Goal: Information Seeking & Learning: Learn about a topic

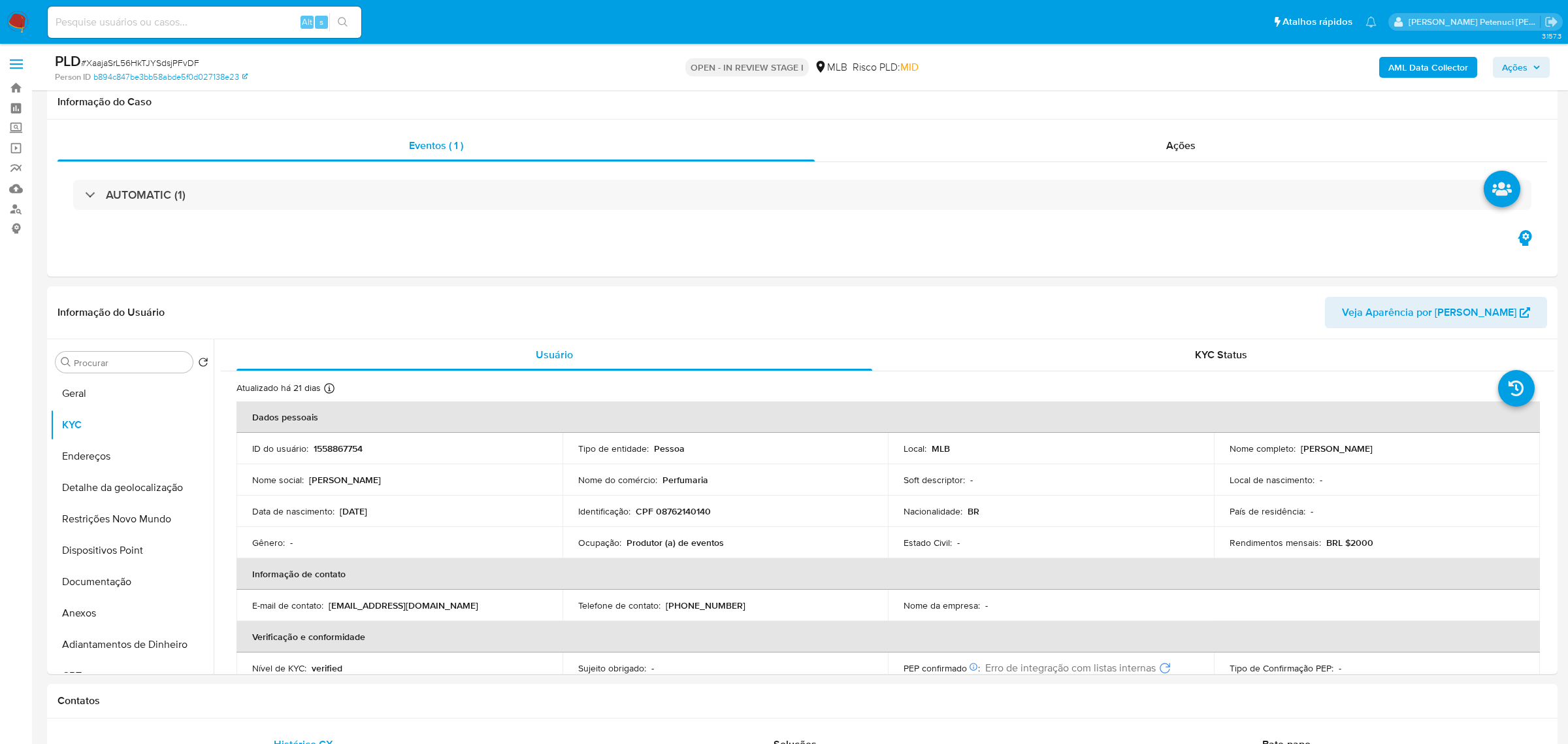
select select "10"
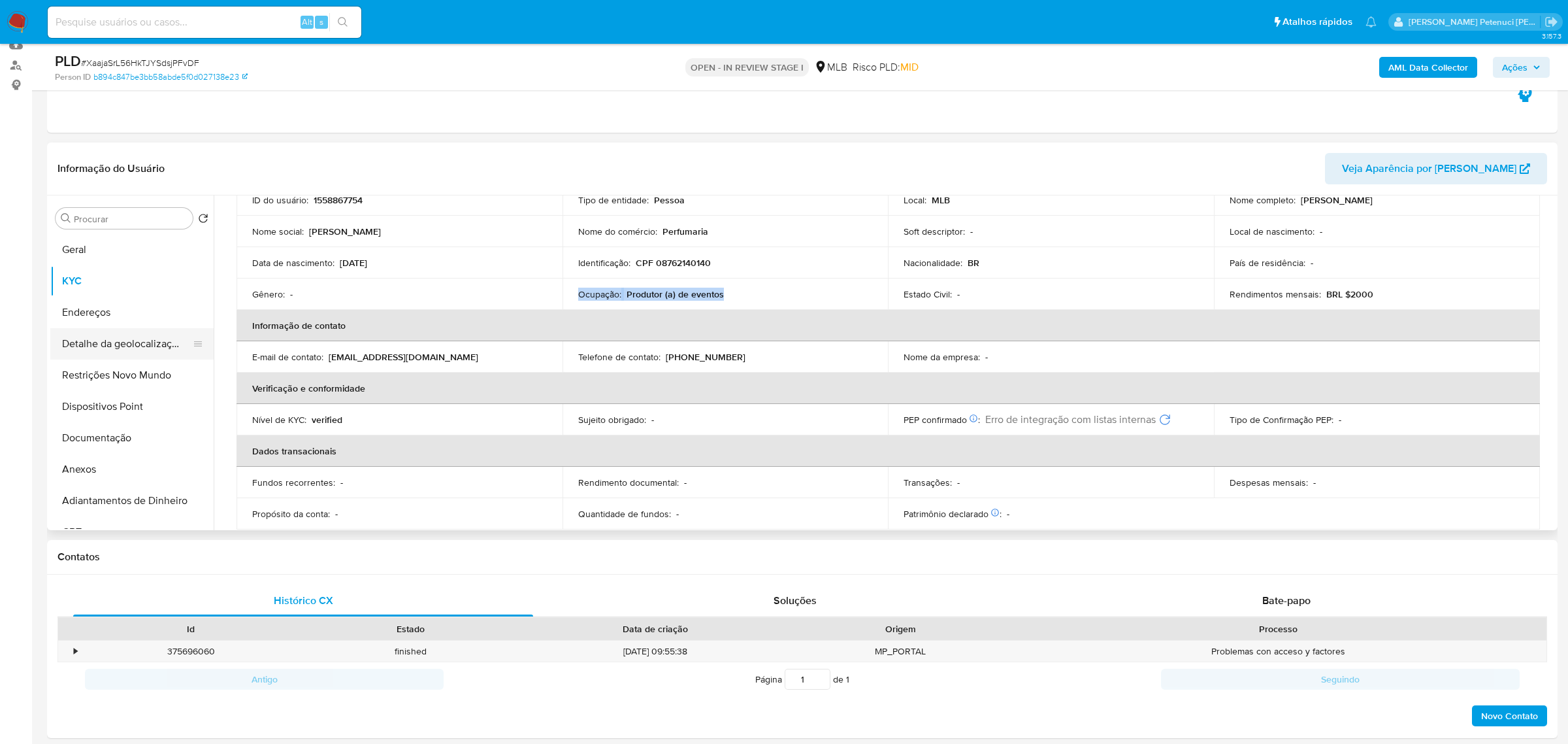
scroll to position [134, 0]
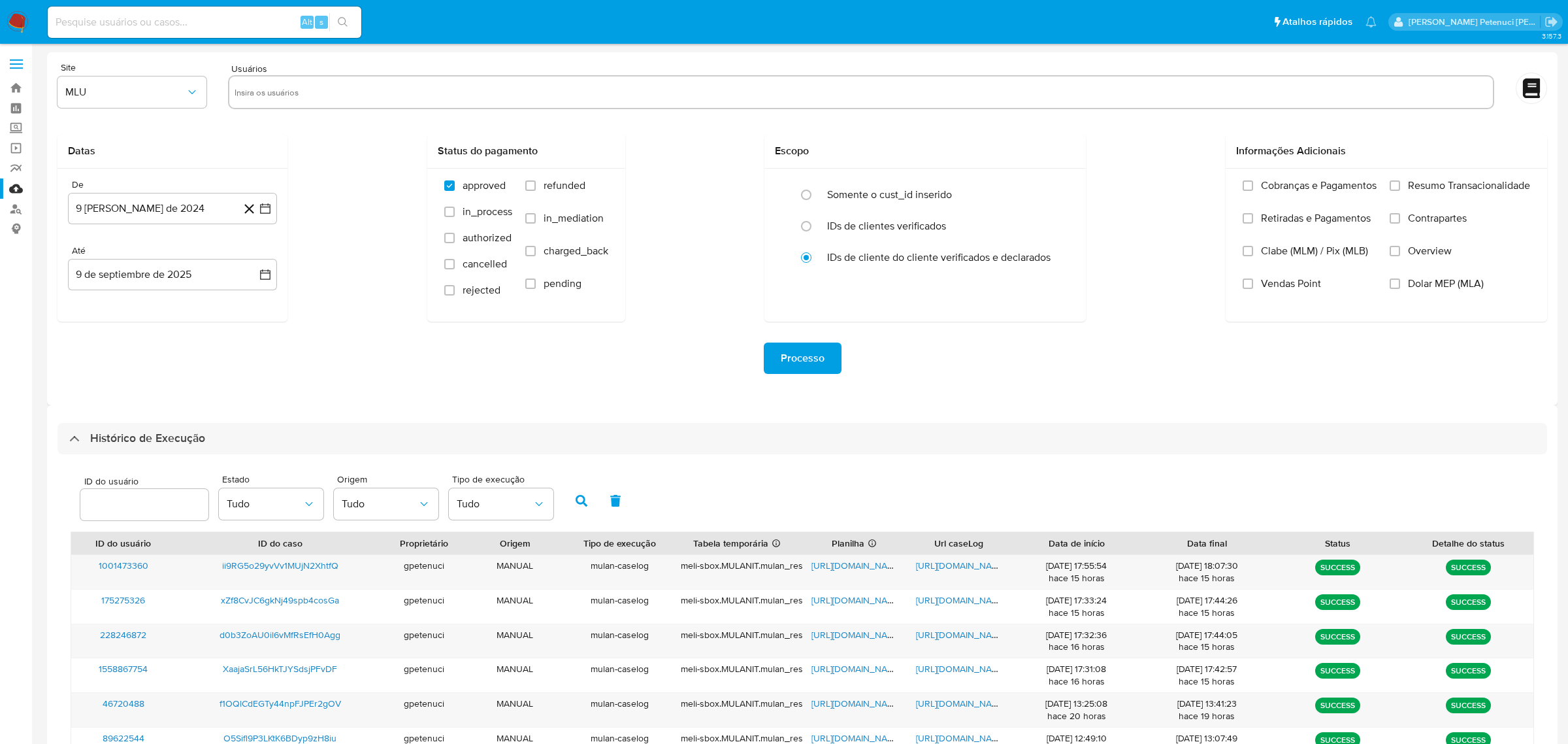
select select "10"
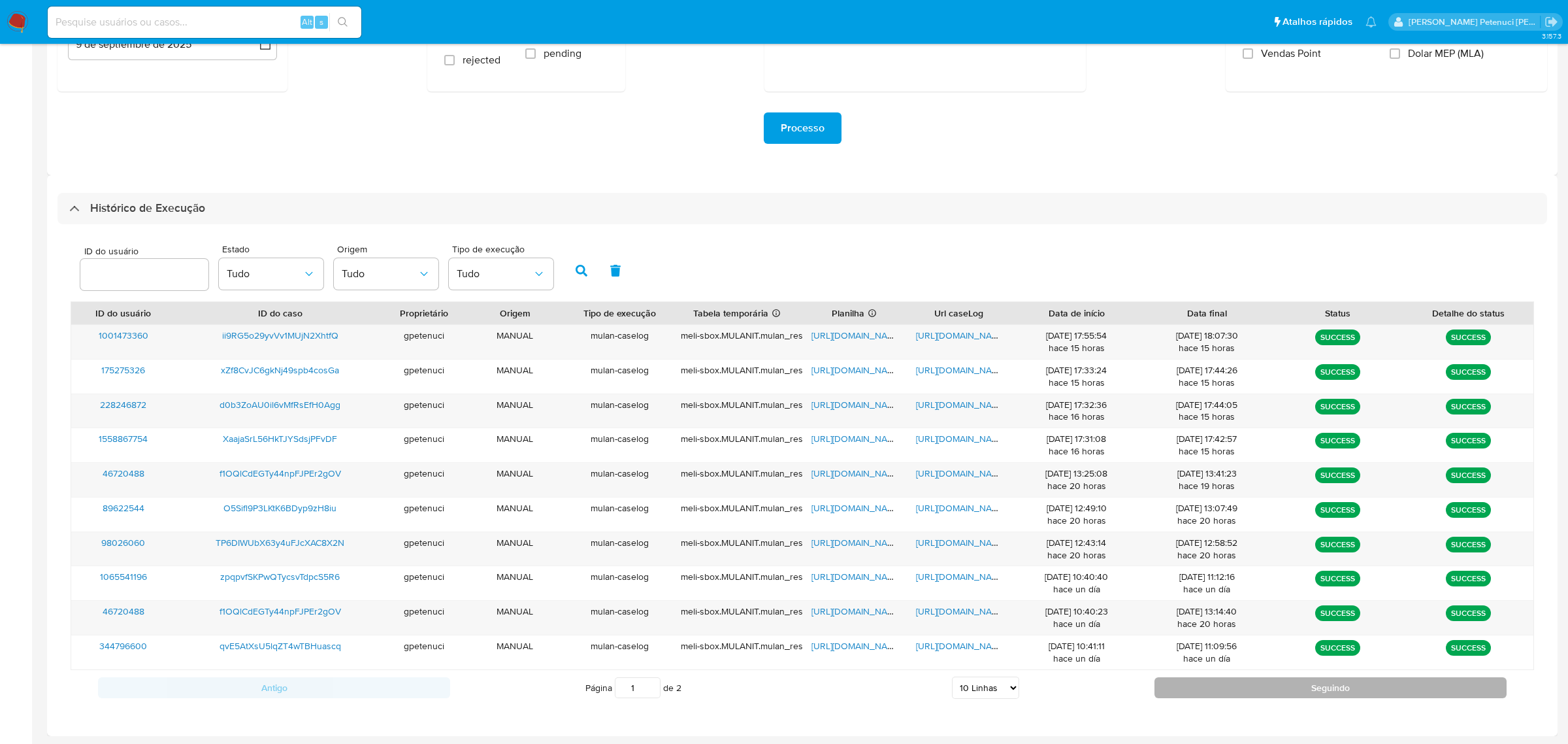
click at [1227, 683] on button "Seguindo" at bounding box center [1331, 688] width 352 height 21
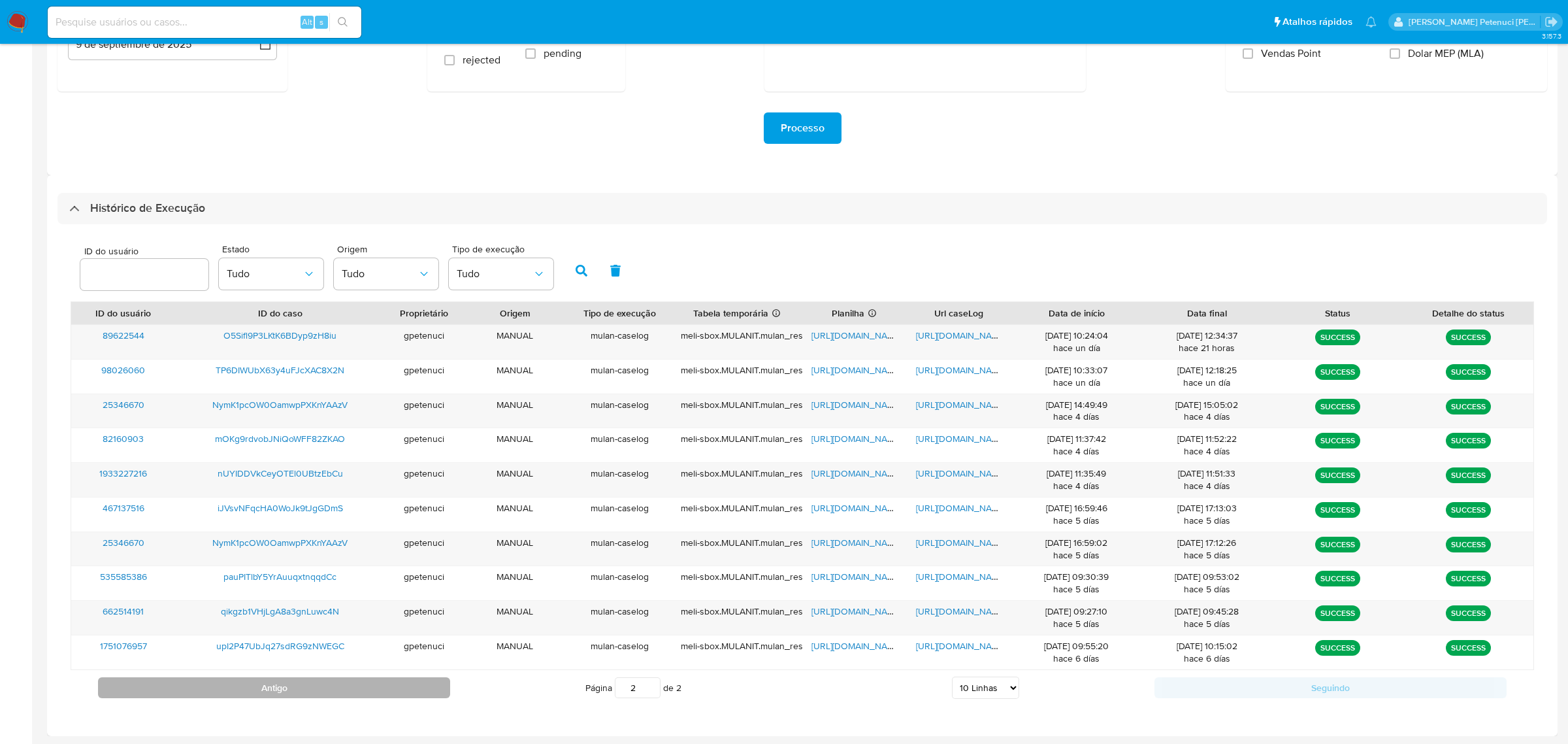
click at [274, 689] on button "Antigo" at bounding box center [273, 688] width 352 height 21
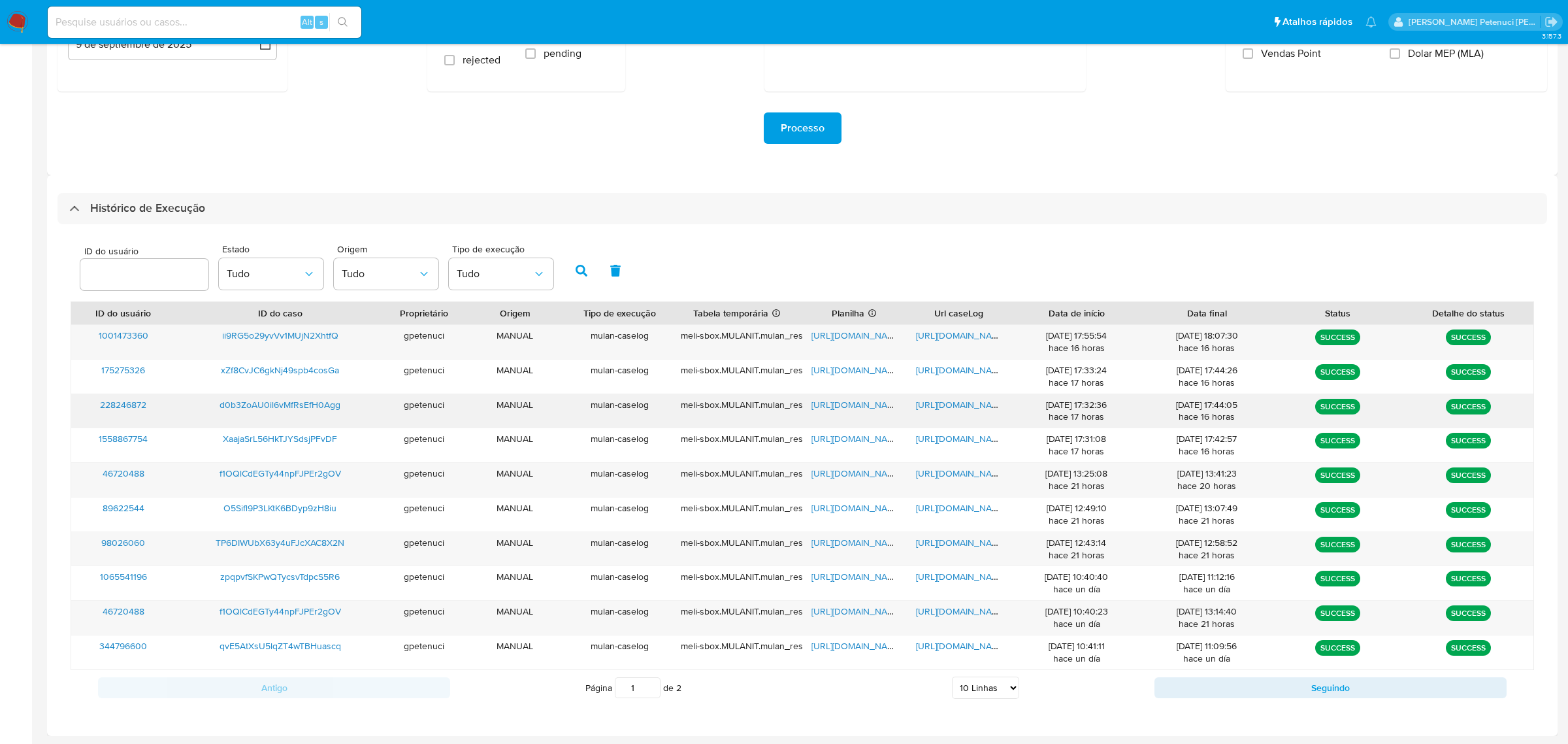
click at [858, 409] on span "https://docs.google.com/spreadsheets/d/13DvSFpoboYFh2BwxenKP_lOA9873pZh4H3MYWNg…" at bounding box center [857, 404] width 90 height 13
click at [954, 399] on span "https://docs.google.com/document/d/14c14wb9CodNza5c0znOMG9NRTC-WRtyHd7t17GG5O_U…" at bounding box center [961, 404] width 90 height 13
click at [237, 402] on span "d0b3ZoAU0il6vMfRsEfH0Agg" at bounding box center [280, 404] width 121 height 13
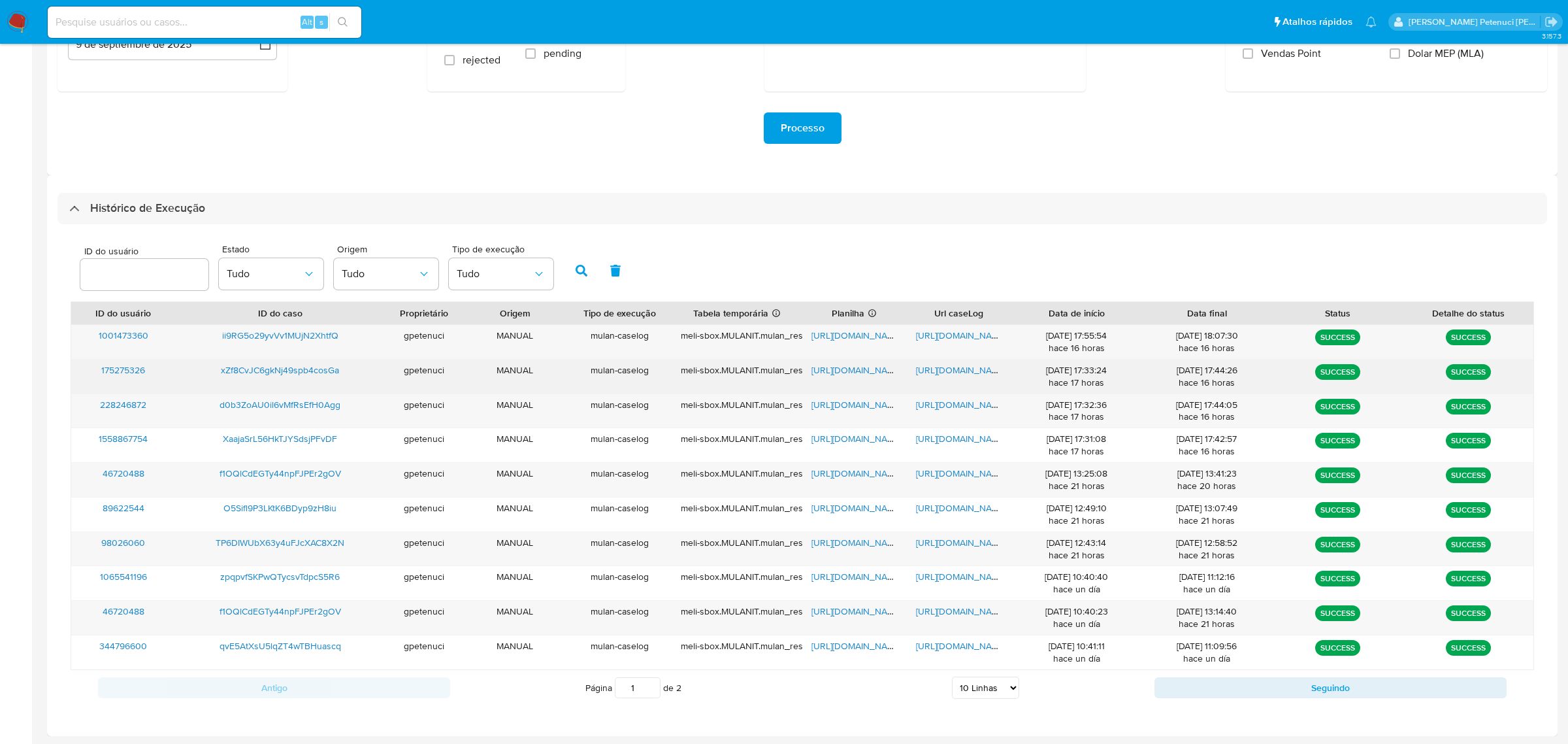
click at [311, 368] on span "xZf8CvJC6gkNj49spb4cosGa" at bounding box center [280, 369] width 118 height 13
click at [839, 371] on span "https://docs.google.com/spreadsheets/d/1BGmPQV14AoQDNzfji8VOixGqZaiMm0oMTku_z7H…" at bounding box center [857, 369] width 90 height 13
click at [938, 372] on span "https://docs.google.com/document/d/1kHGUCSZtwJiGTMF7qGJFtZnYxLuwxeDzt831ArlH1vM…" at bounding box center [961, 369] width 90 height 13
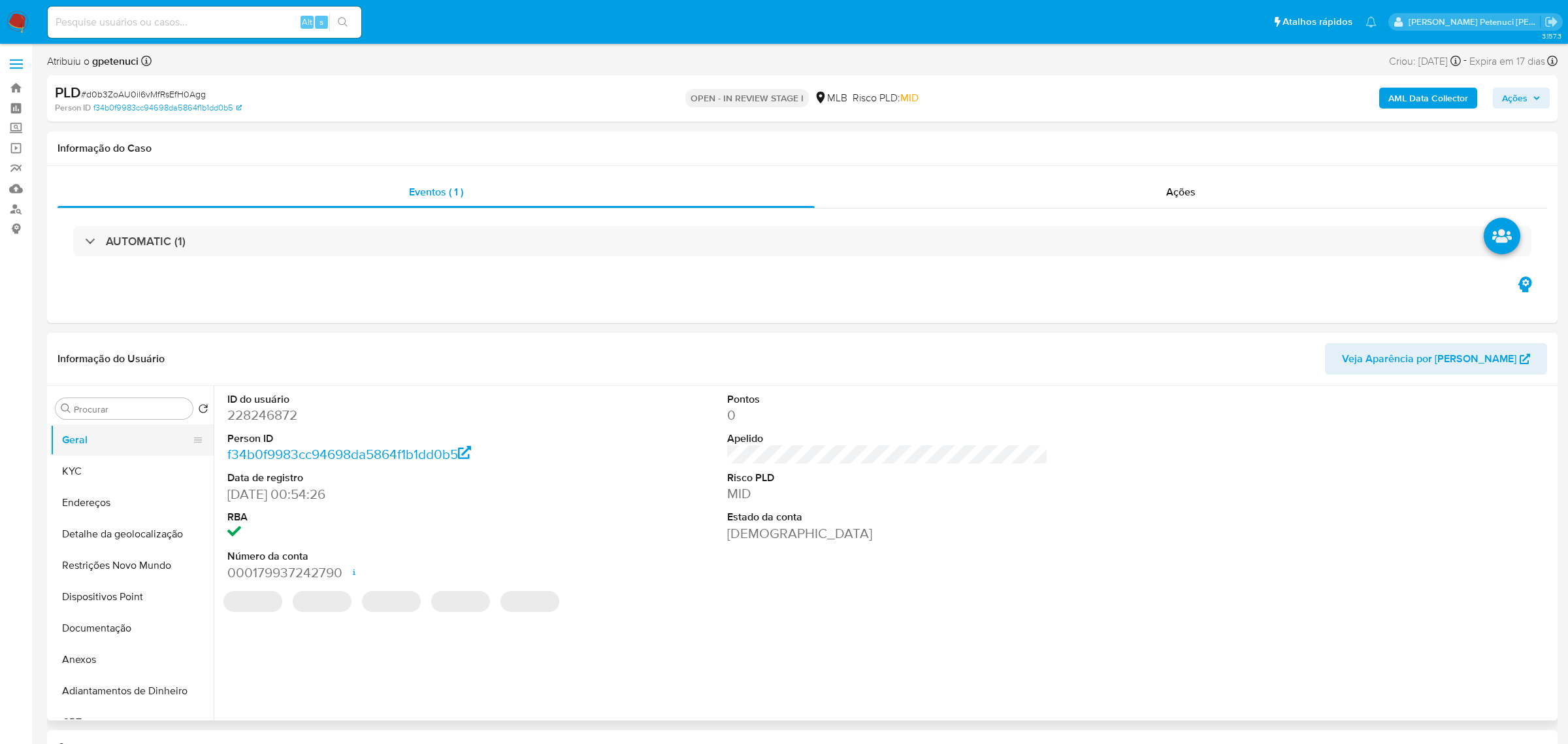
select select "10"
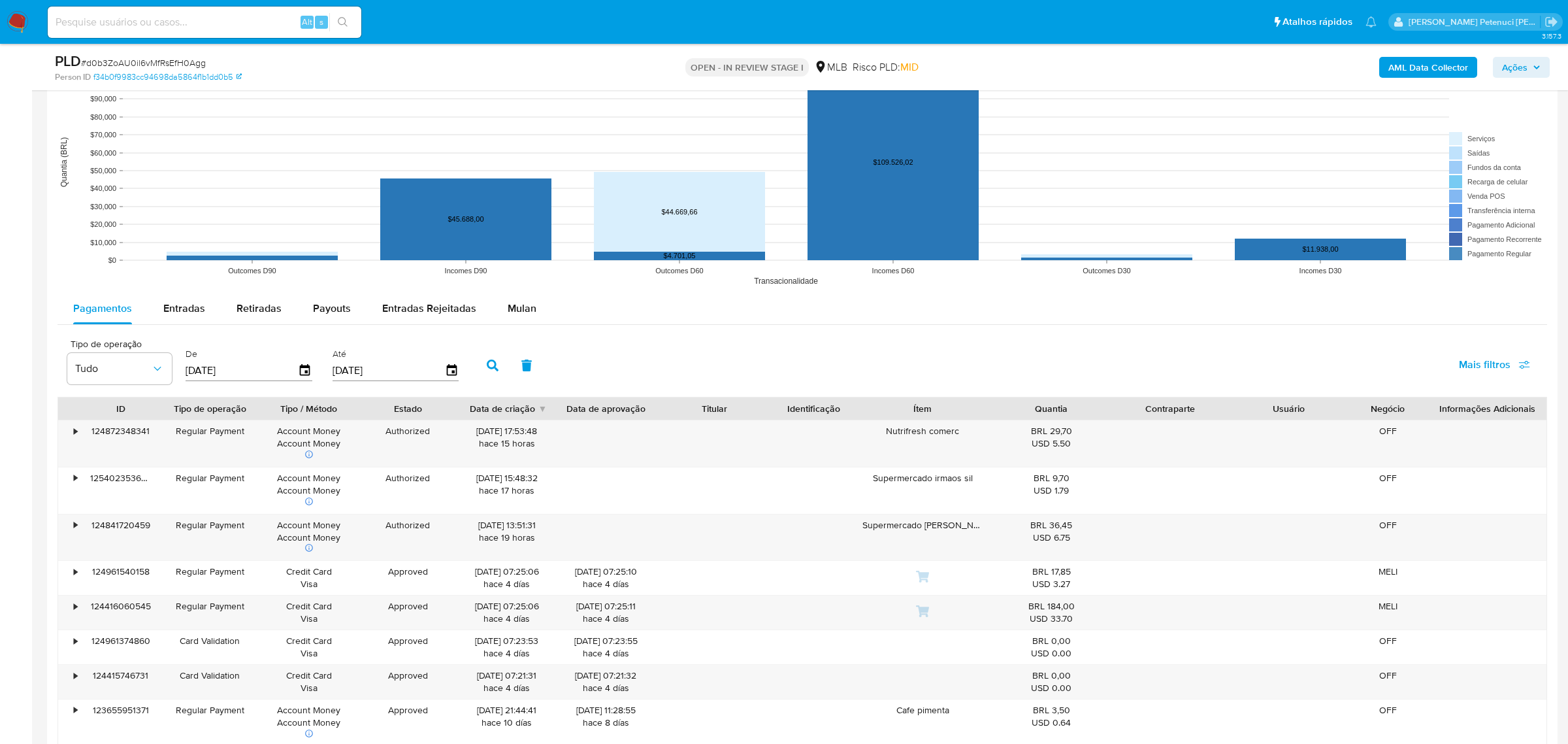
scroll to position [1167, 0]
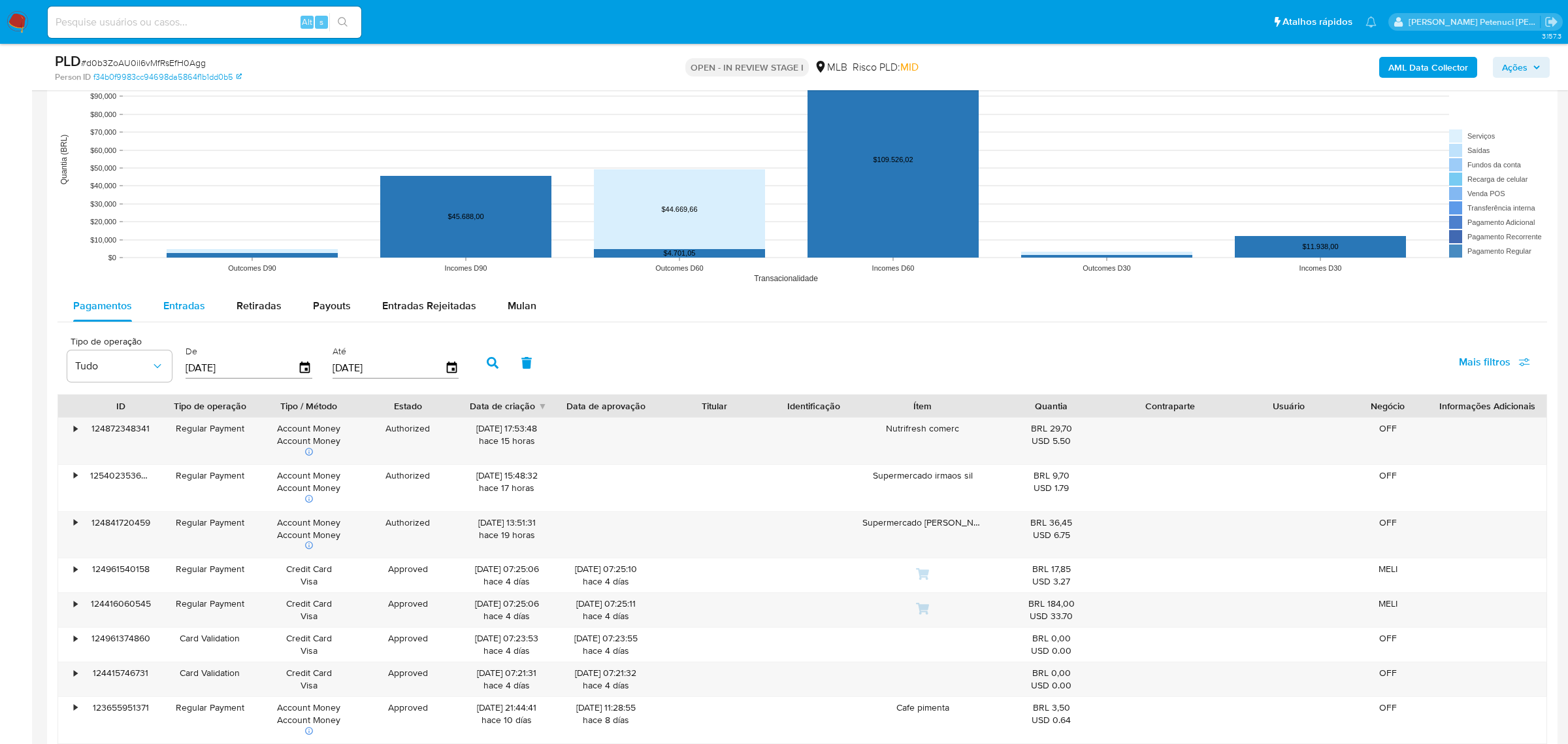
click at [184, 300] on span "Entradas" at bounding box center [184, 306] width 42 height 15
select select "10"
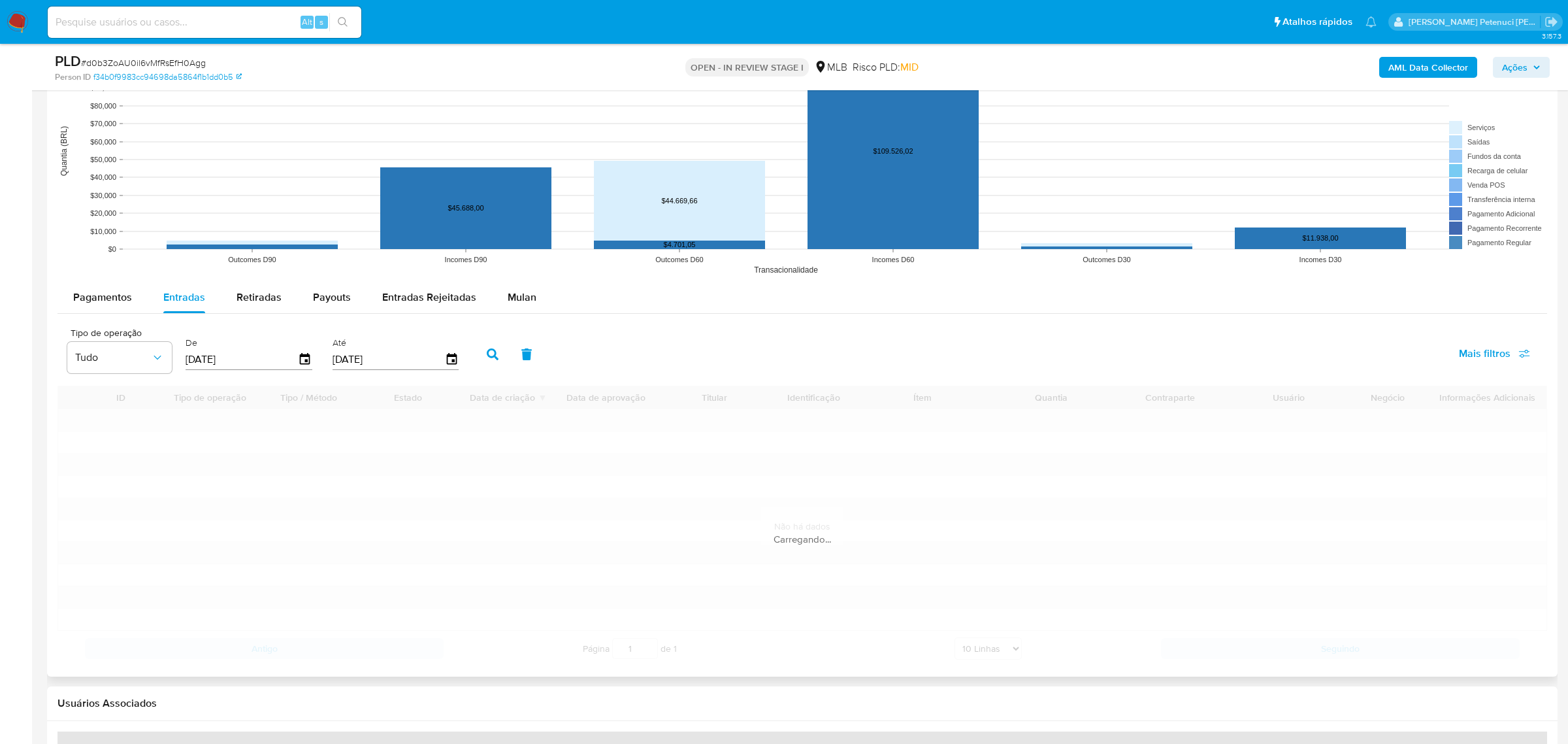
scroll to position [1257, 0]
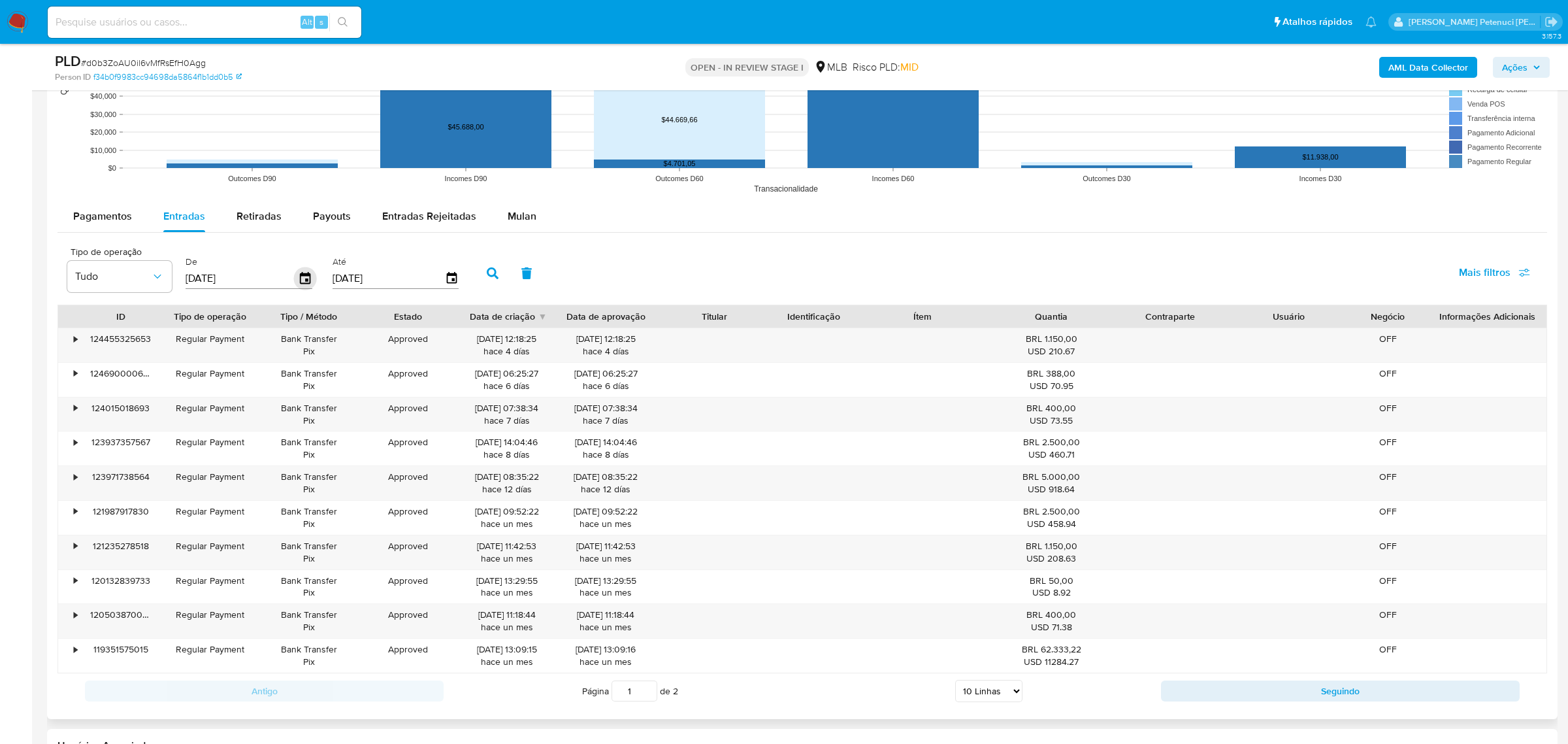
click at [306, 284] on icon "button" at bounding box center [306, 277] width 11 height 12
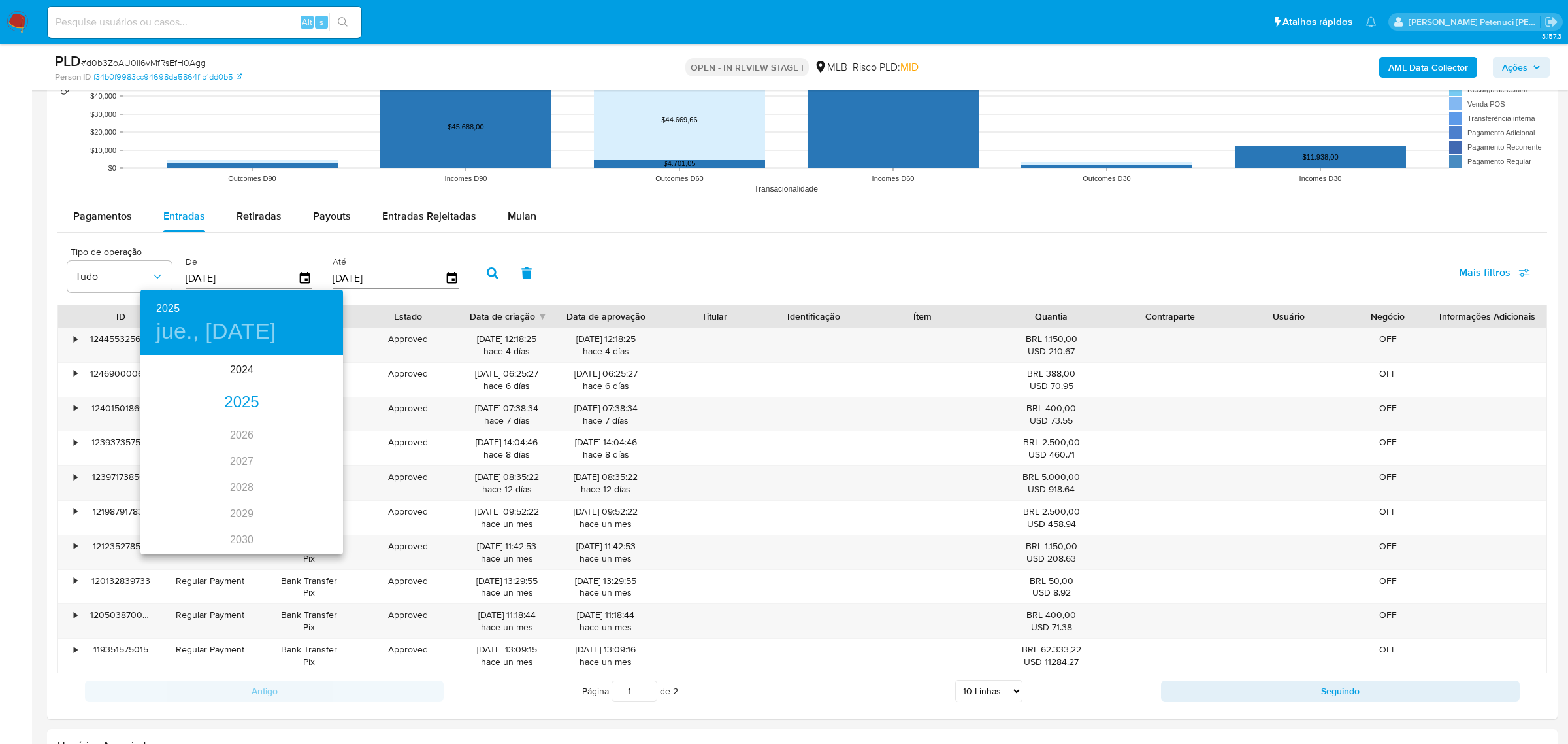
click at [260, 396] on div "2025" at bounding box center [242, 402] width 202 height 26
click at [181, 385] on div "ene." at bounding box center [174, 381] width 67 height 49
click at [213, 422] on p "1" at bounding box center [216, 424] width 5 height 13
type input "[DATE]"
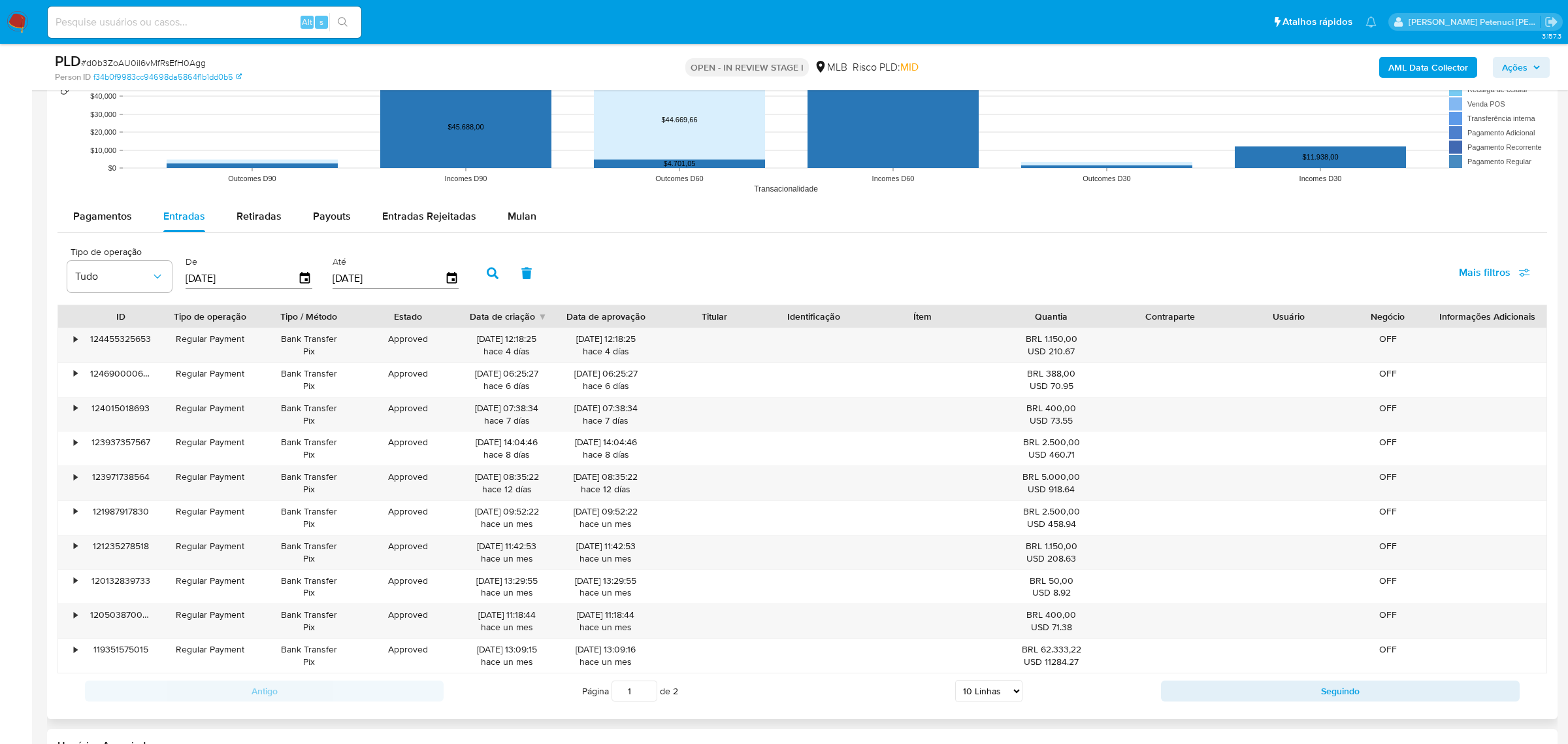
click at [492, 275] on icon "button" at bounding box center [492, 273] width 12 height 12
click at [985, 693] on select "5 Linhas 10 Linhas 20 Linhas 25 Linhas 50 Linhas 100 Linhas" at bounding box center [988, 690] width 67 height 22
select select "100"
click at [956, 682] on select "5 Linhas 10 Linhas 20 Linhas 25 Linhas 50 Linhas 100 Linhas" at bounding box center [988, 690] width 67 height 22
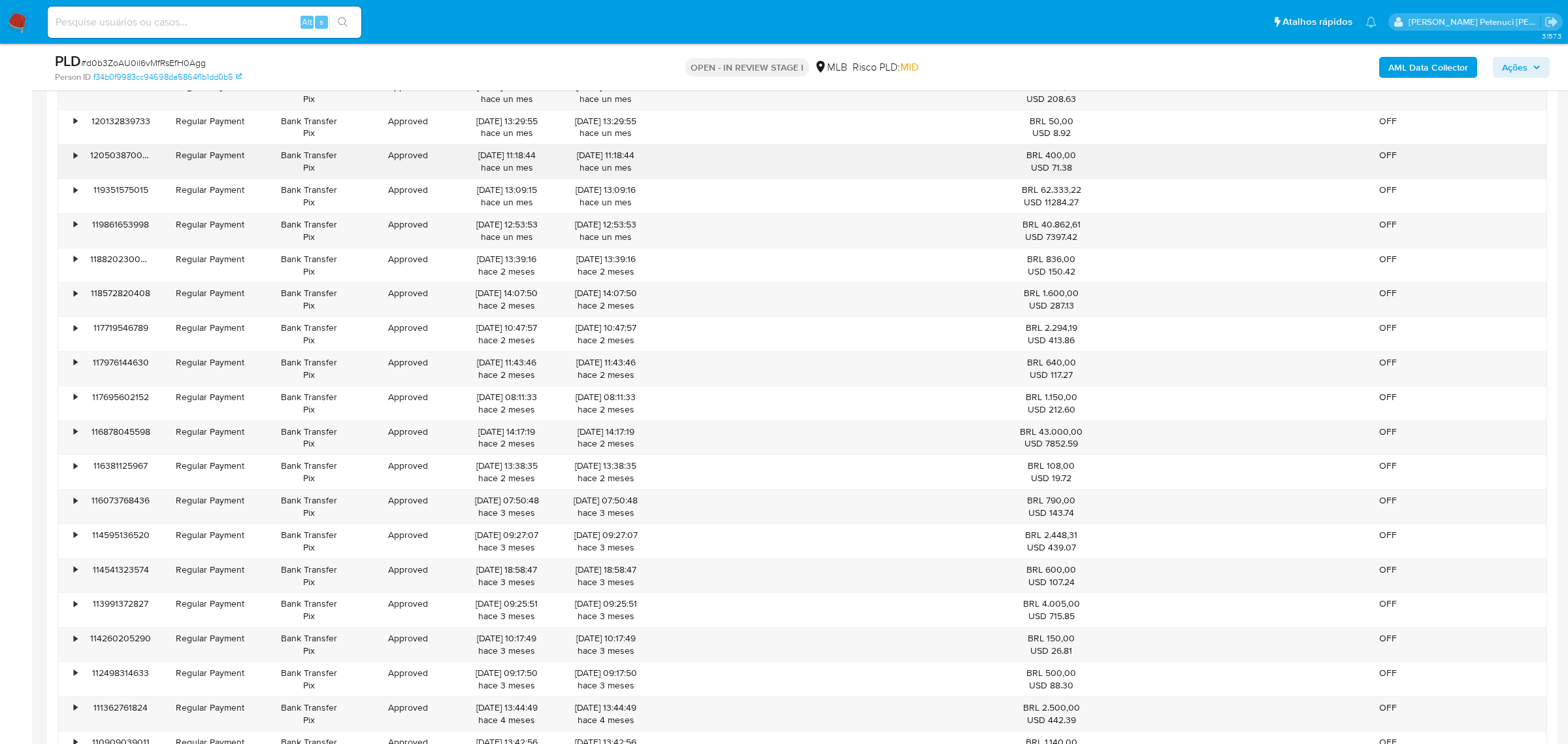
scroll to position [1717, 0]
drag, startPoint x: 1047, startPoint y: 434, endPoint x: 1072, endPoint y: 431, distance: 25.2
click at [1072, 431] on div "BRL 43.000,00 USD 7852.59" at bounding box center [1051, 437] width 100 height 25
click at [1079, 434] on div "BRL 43.000,00 USD 7852.59" at bounding box center [1051, 437] width 100 height 25
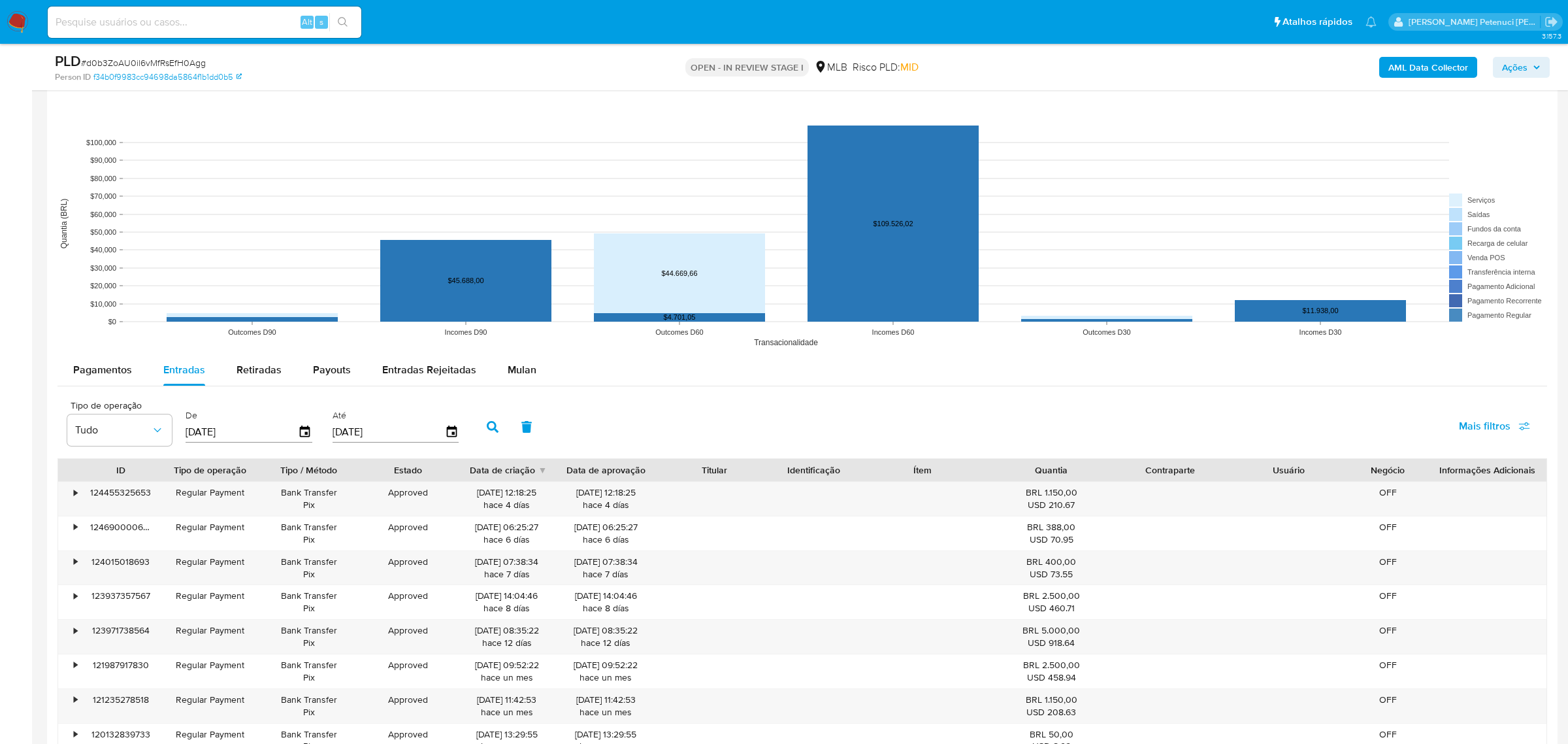
scroll to position [1103, 0]
click at [508, 369] on span "Mulan" at bounding box center [522, 370] width 29 height 15
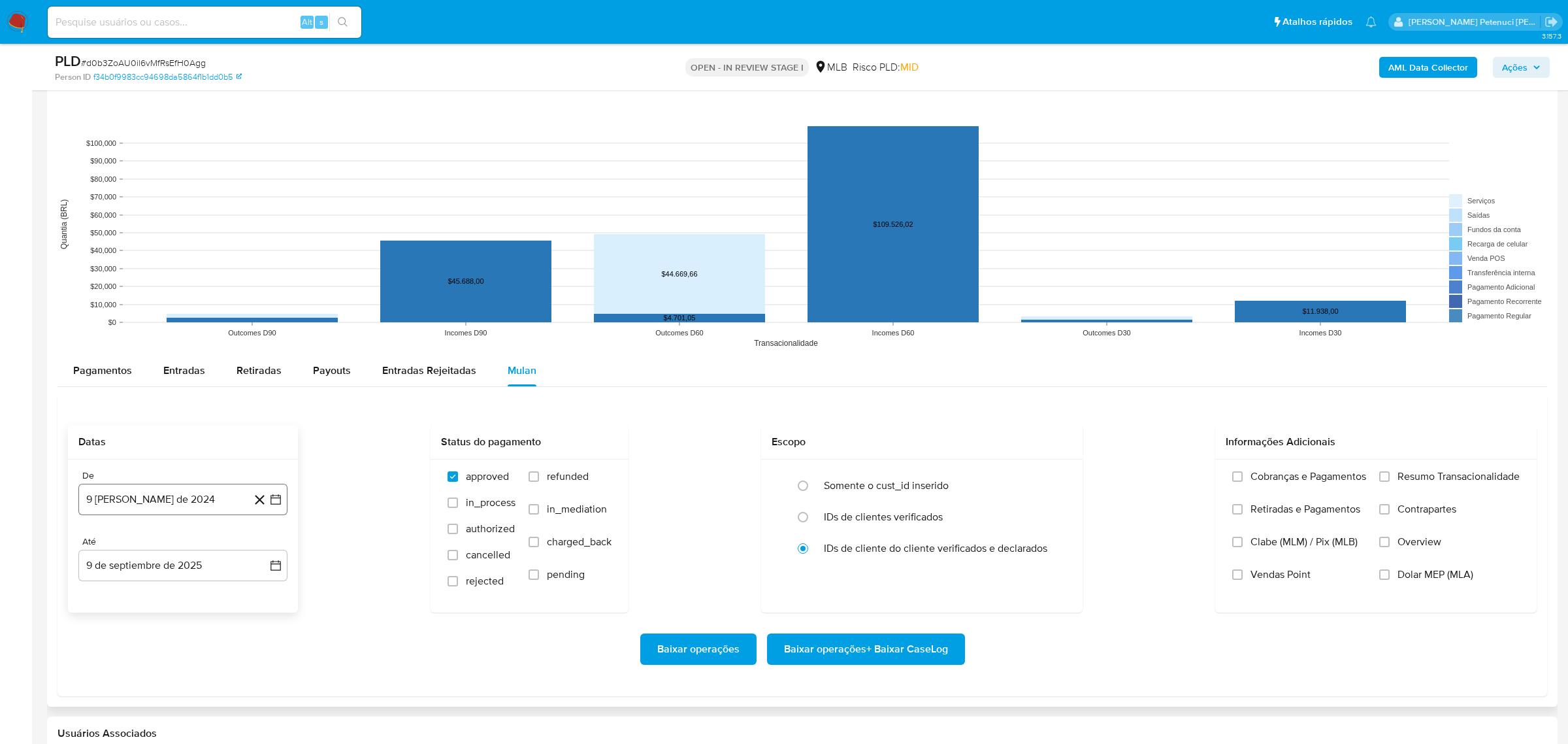
click at [274, 502] on icon "button" at bounding box center [275, 499] width 13 height 13
click at [199, 542] on span "agosto 2024" at bounding box center [177, 546] width 59 height 13
drag, startPoint x: 263, startPoint y: 546, endPoint x: 244, endPoint y: 530, distance: 24.8
click at [263, 546] on icon "Año siguiente" at bounding box center [262, 547] width 16 height 16
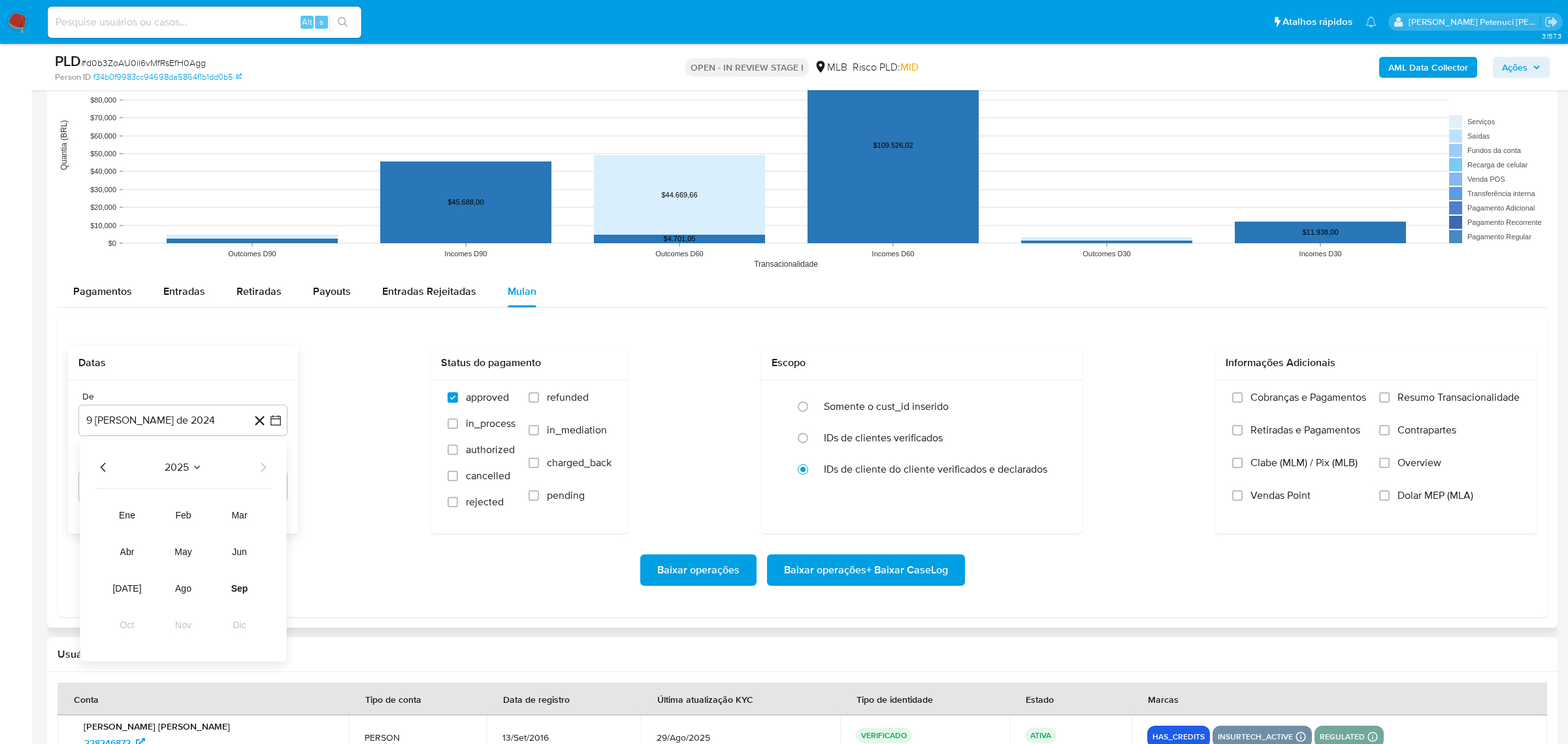
scroll to position [1191, 0]
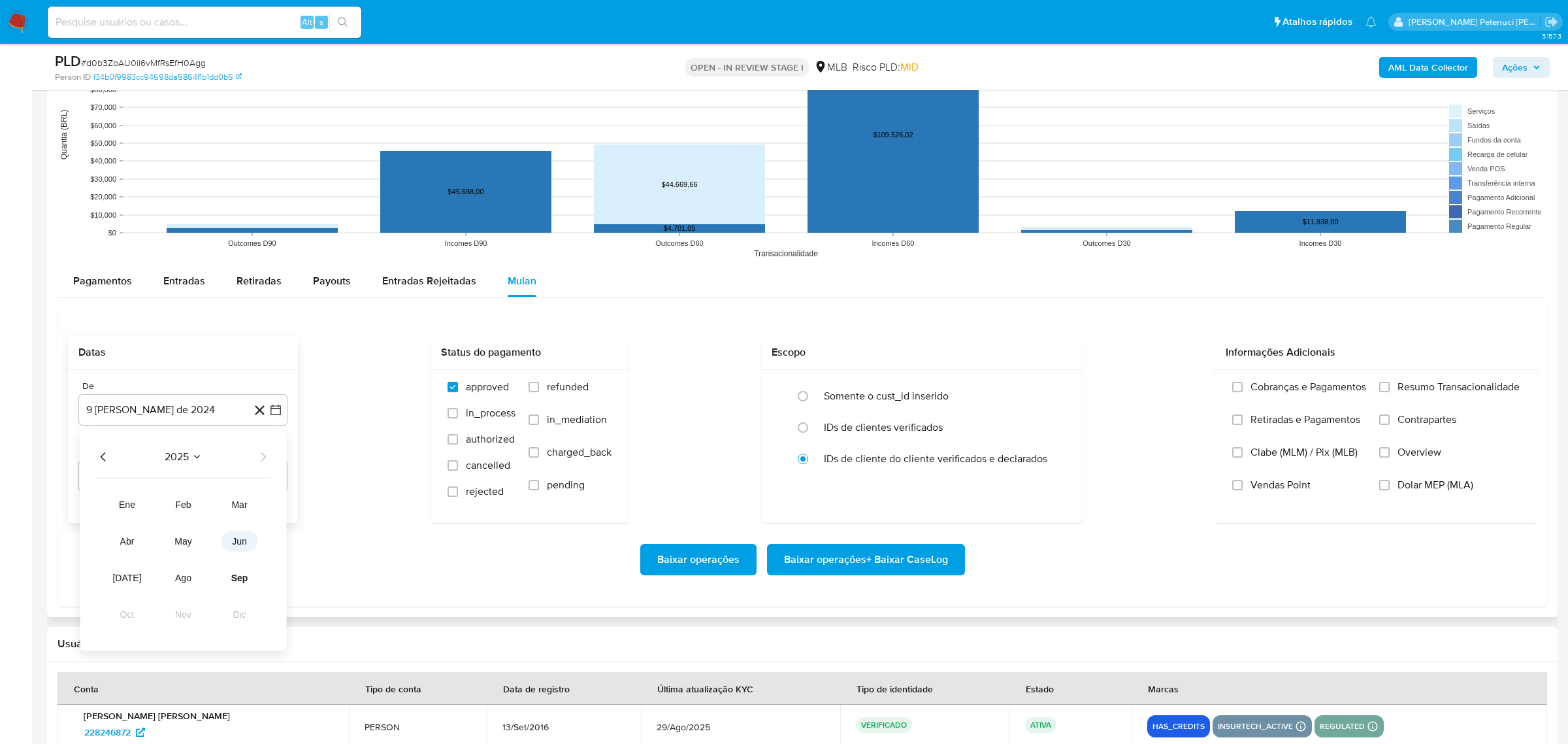
click at [243, 548] on button "jun" at bounding box center [239, 541] width 37 height 21
click at [95, 634] on button "30" at bounding box center [104, 636] width 21 height 21
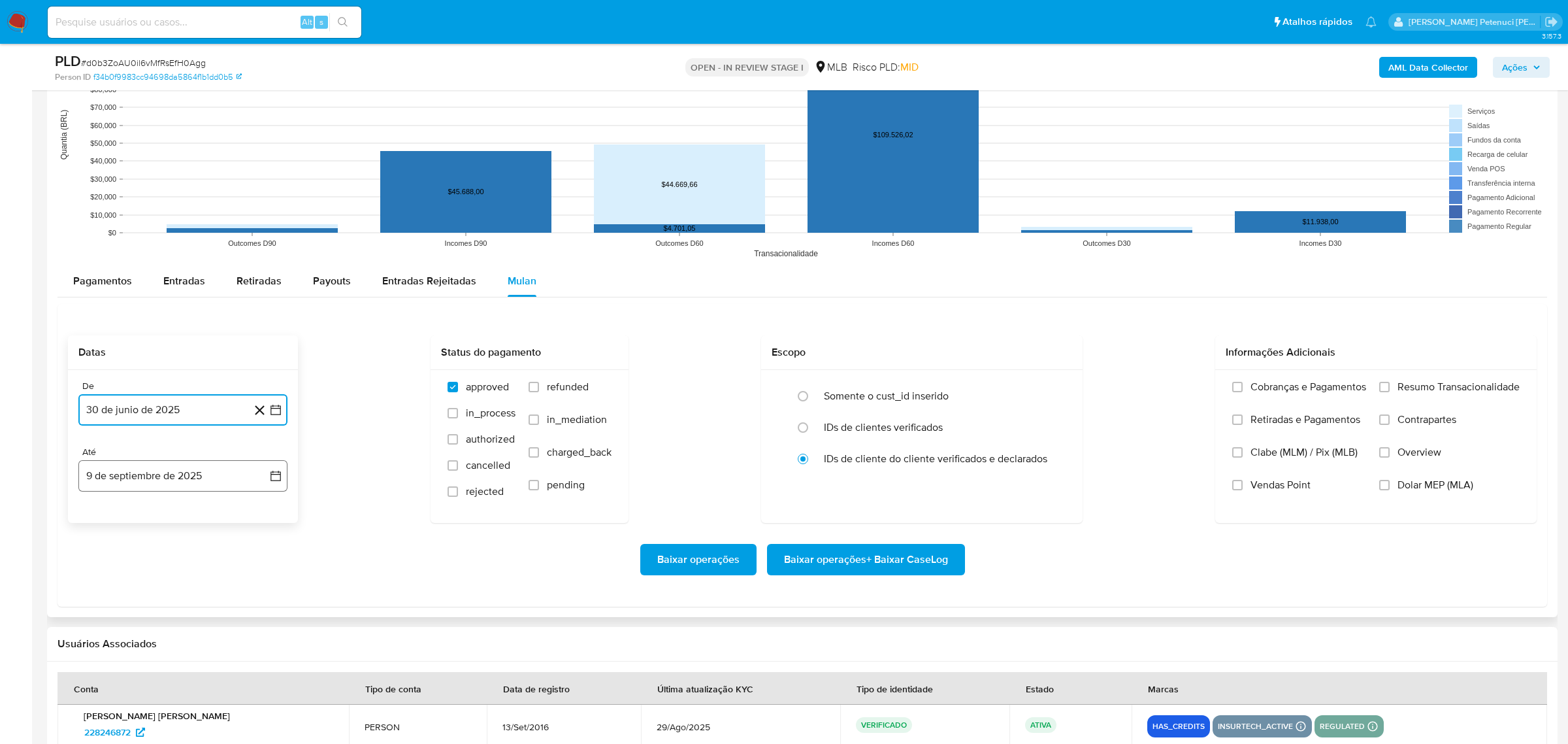
click at [271, 474] on icon "button" at bounding box center [276, 476] width 11 height 11
click at [257, 581] on button "7" at bounding box center [261, 571] width 21 height 21
click at [271, 472] on icon "button" at bounding box center [275, 476] width 13 height 13
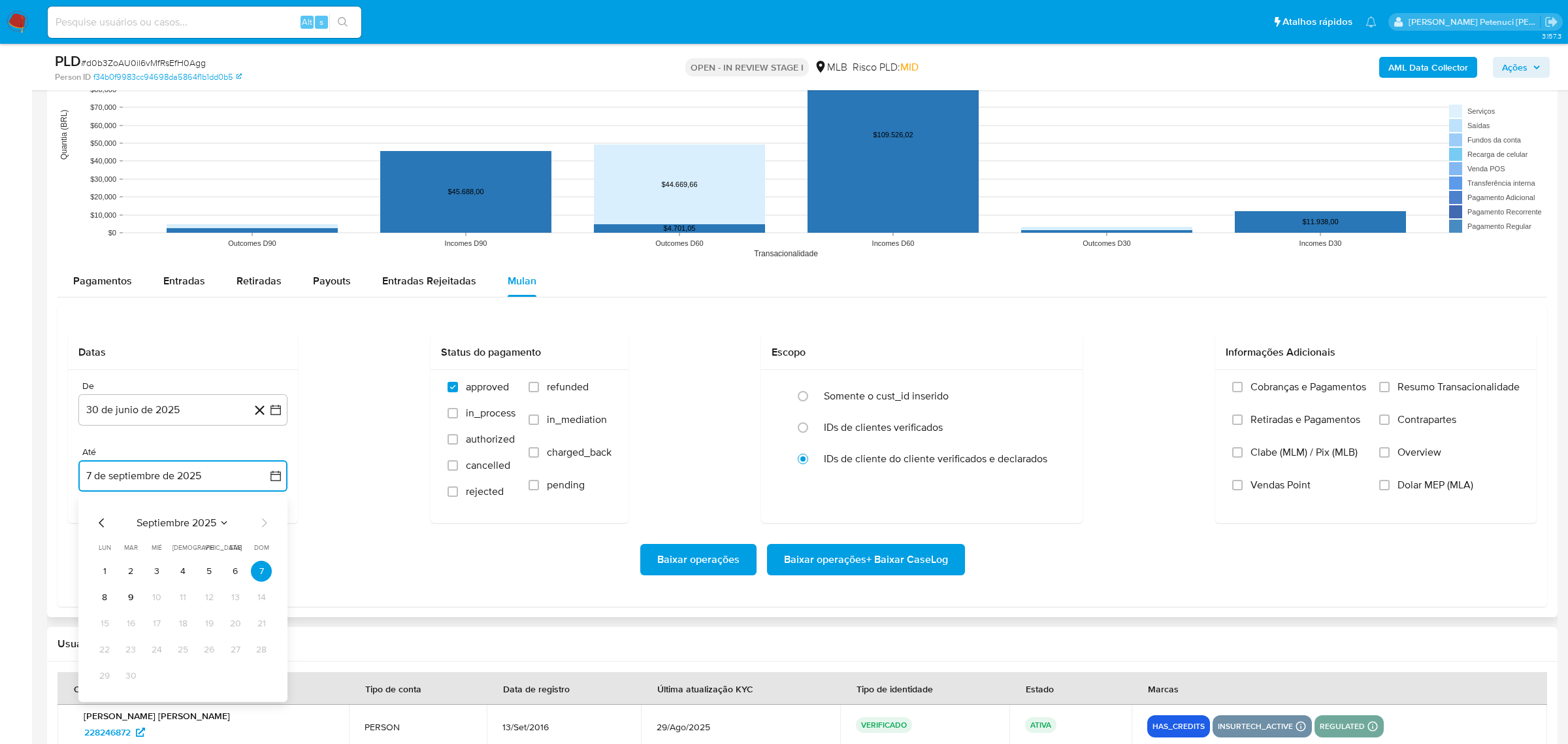
drag, startPoint x: 101, startPoint y: 600, endPoint x: 195, endPoint y: 575, distance: 97.3
click at [104, 600] on button "8" at bounding box center [104, 597] width 21 height 21
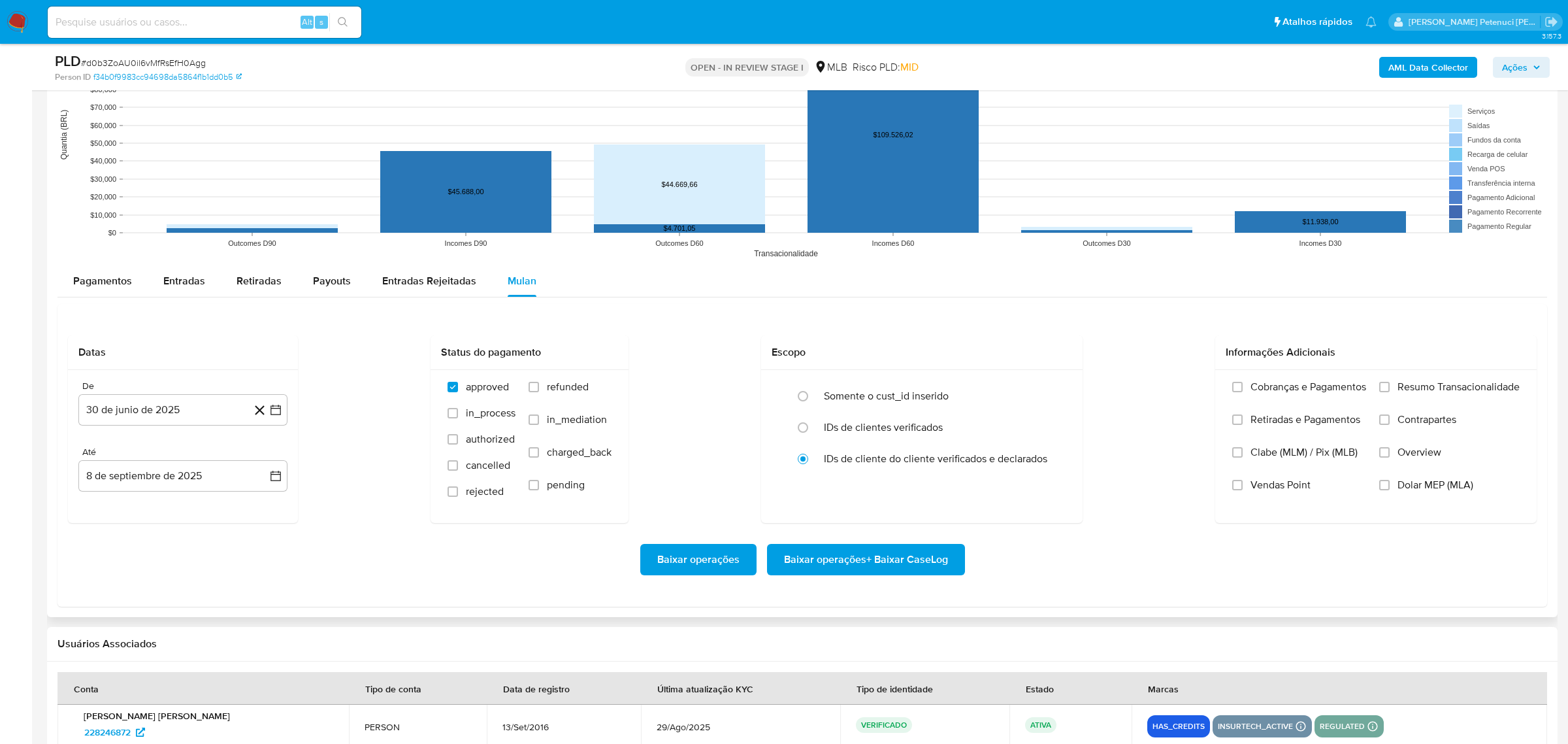
click at [355, 534] on div "Baixar operações Baixar operações + Baixar CaseLog" at bounding box center [802, 559] width 1469 height 74
click at [1461, 389] on span "Resumo Transacionalidade" at bounding box center [1459, 386] width 122 height 13
click at [1390, 389] on input "Resumo Transacionalidade" at bounding box center [1385, 387] width 11 height 11
click at [857, 568] on span "Baixar operações + Baixar CaseLog" at bounding box center [866, 559] width 164 height 29
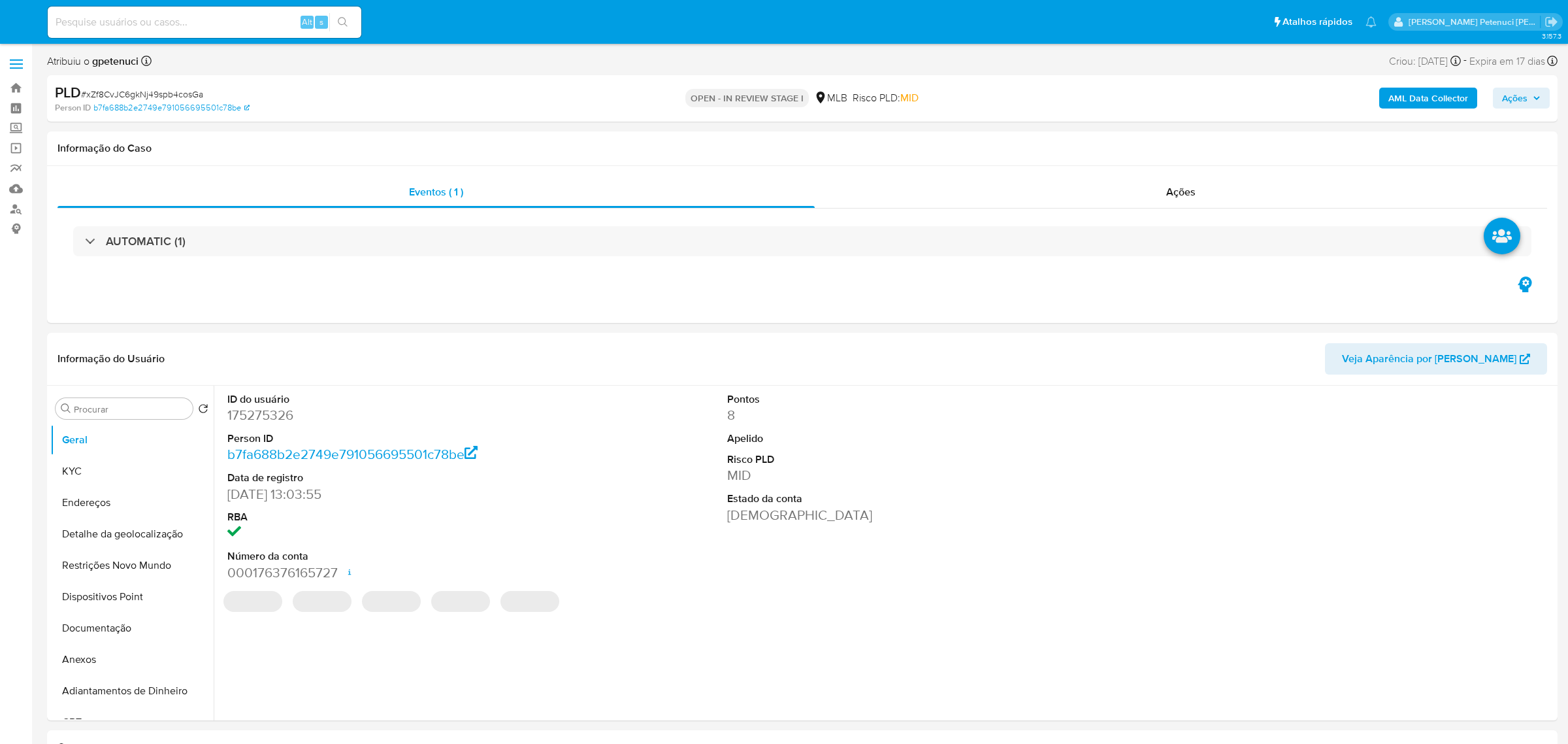
select select "10"
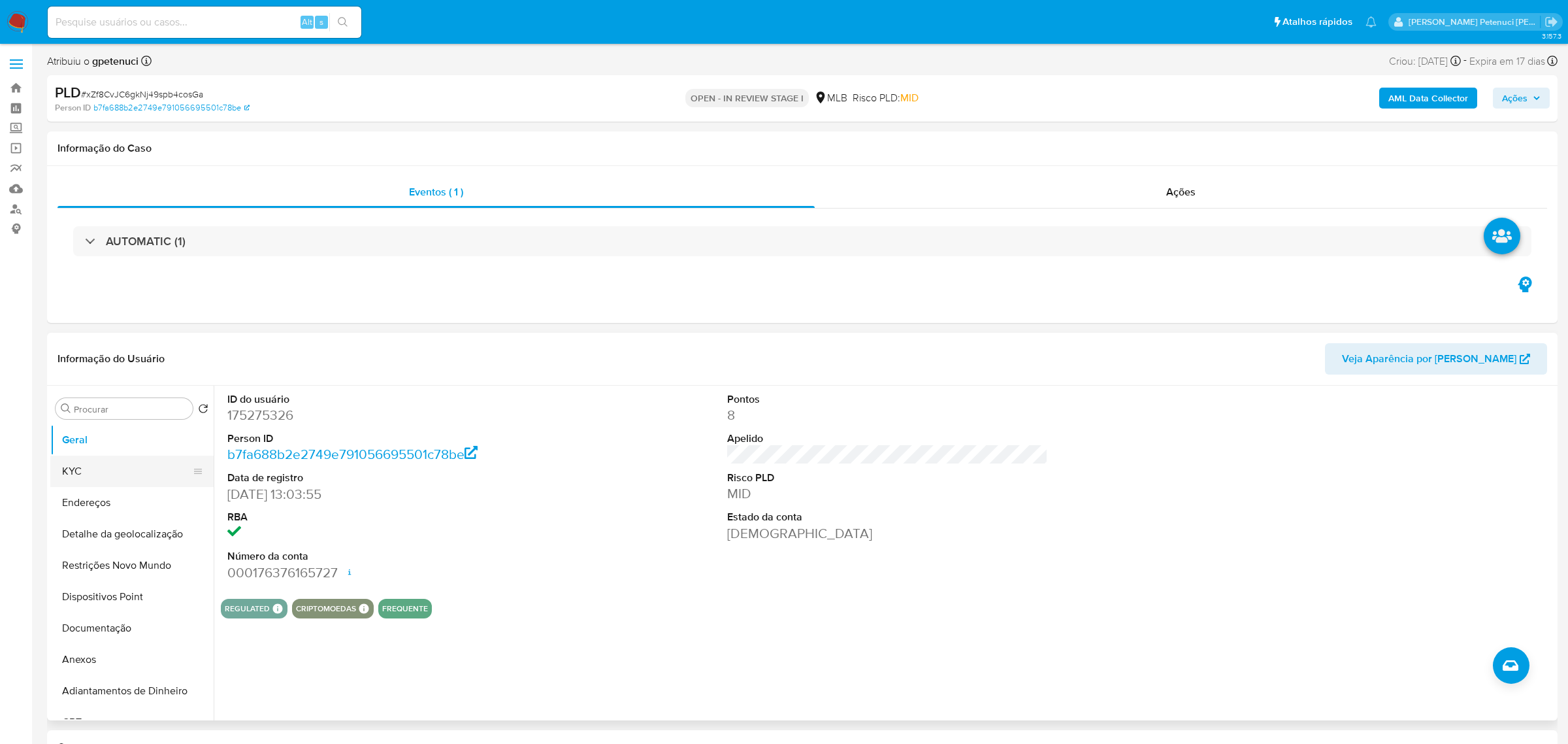
click at [64, 477] on button "KYC" at bounding box center [126, 471] width 153 height 31
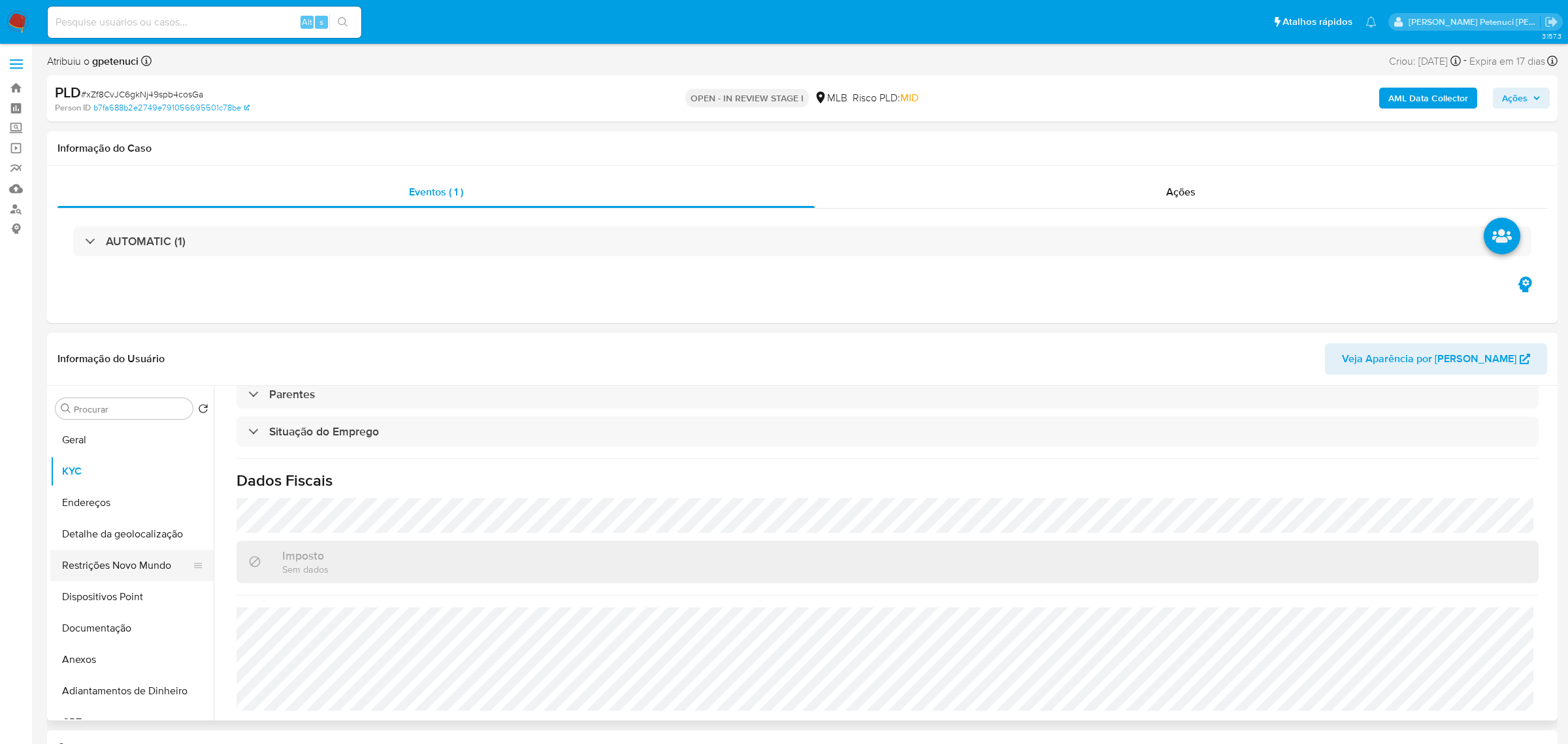
click at [112, 563] on button "Restrições Novo Mundo" at bounding box center [126, 565] width 153 height 31
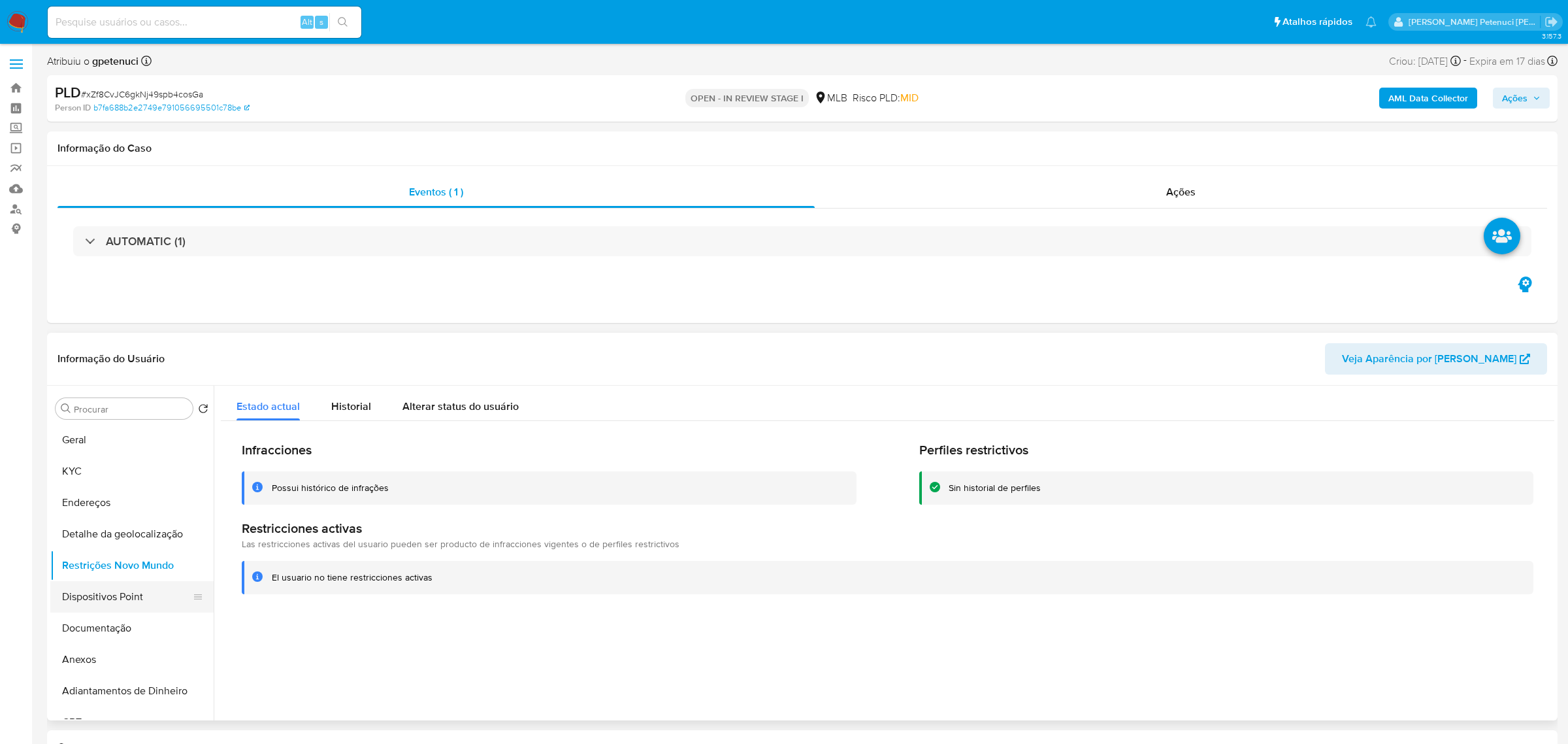
click at [149, 600] on button "Dispositivos Point" at bounding box center [126, 596] width 153 height 31
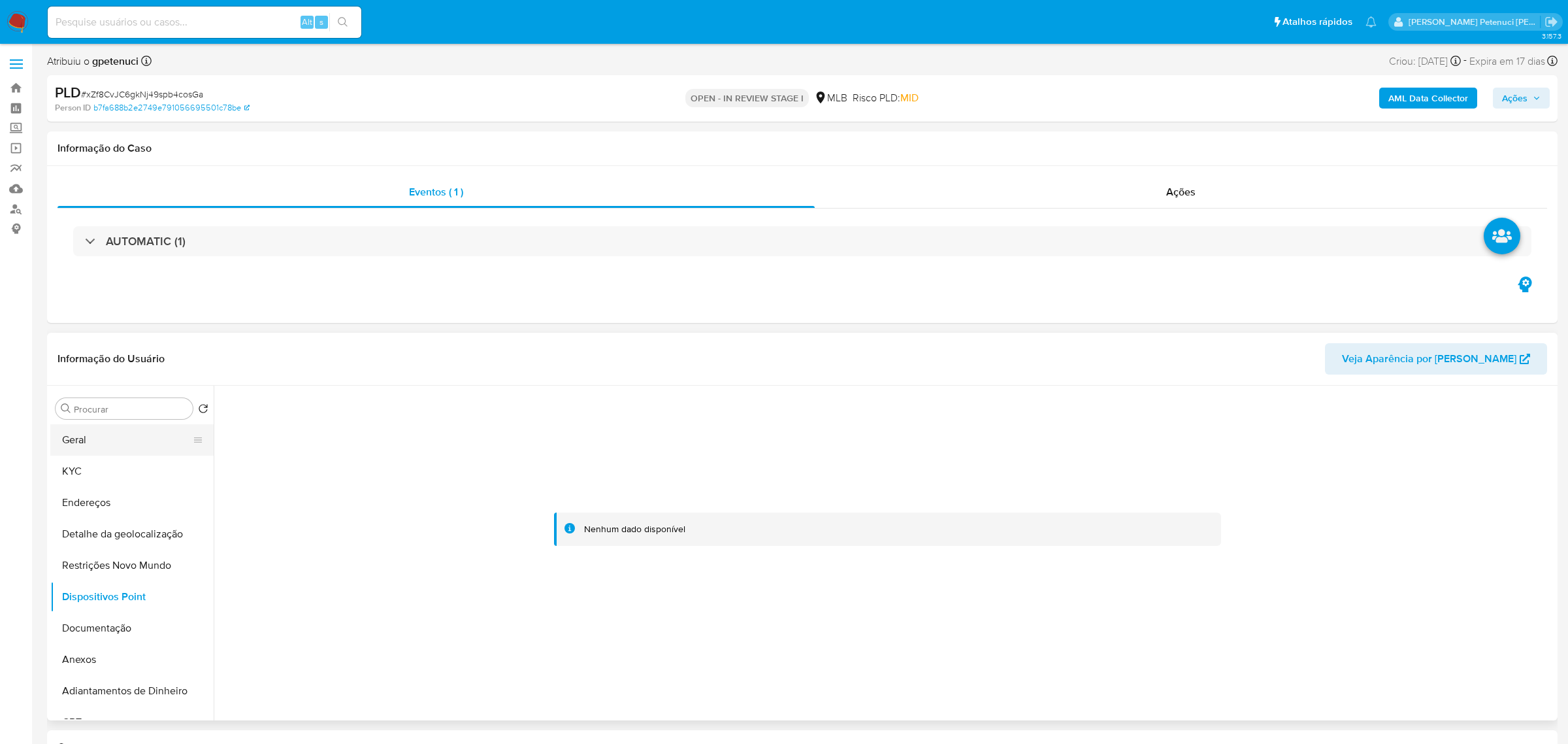
click at [76, 449] on button "Geral" at bounding box center [126, 439] width 153 height 31
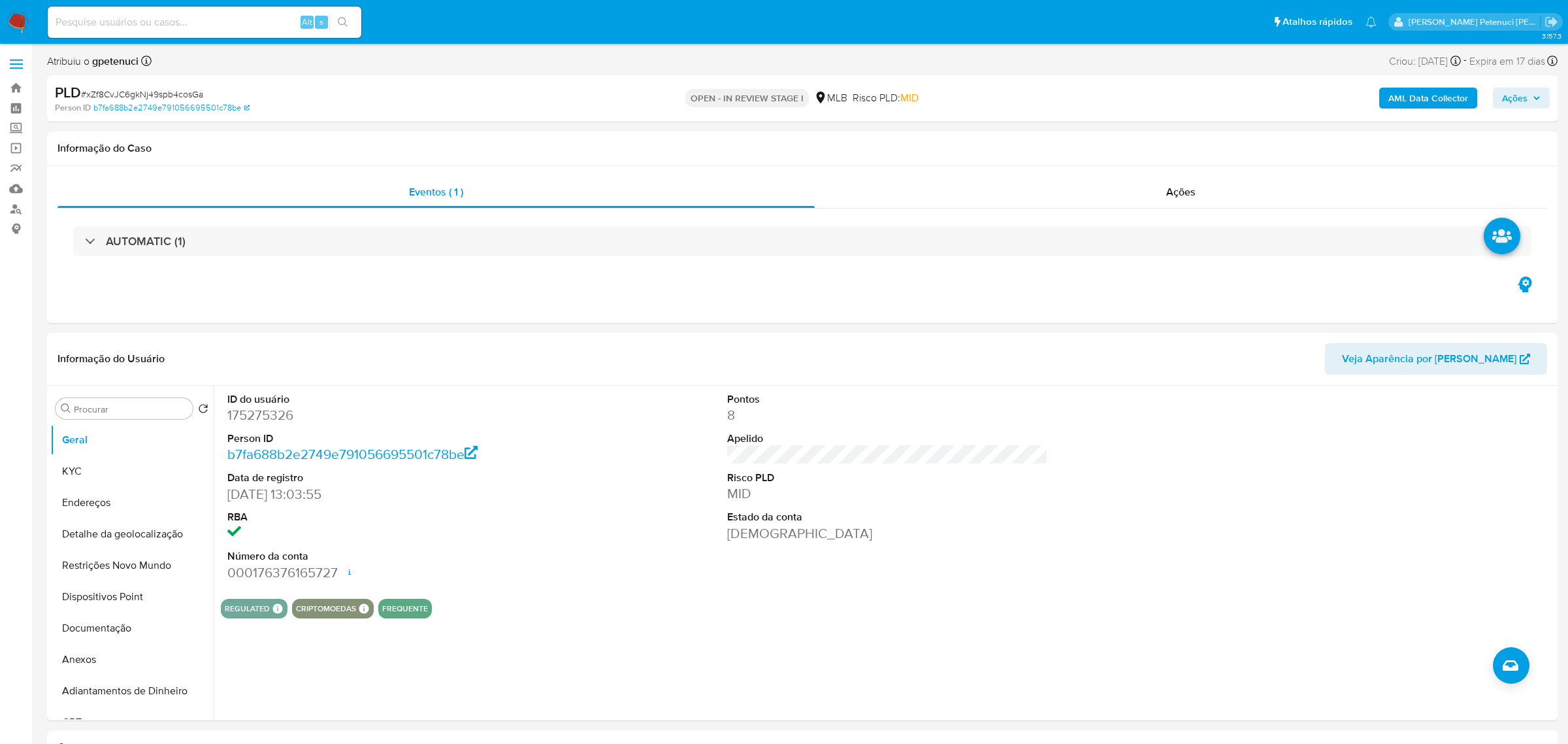
click at [1426, 99] on b "AML Data Collector" at bounding box center [1428, 98] width 80 height 21
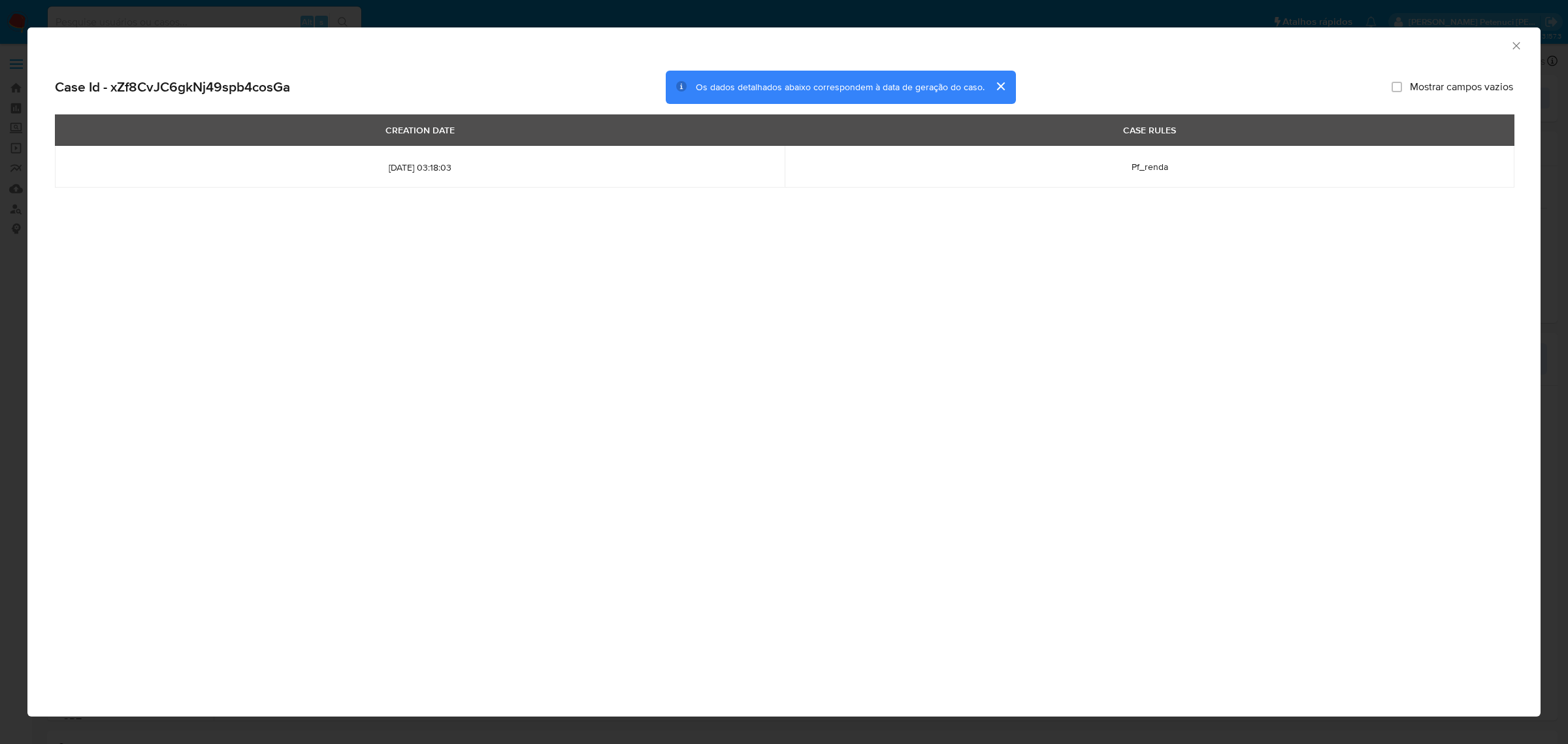
click at [1521, 47] on icon "Fechar a janela" at bounding box center [1516, 46] width 13 height 13
